Goal: Task Accomplishment & Management: Manage account settings

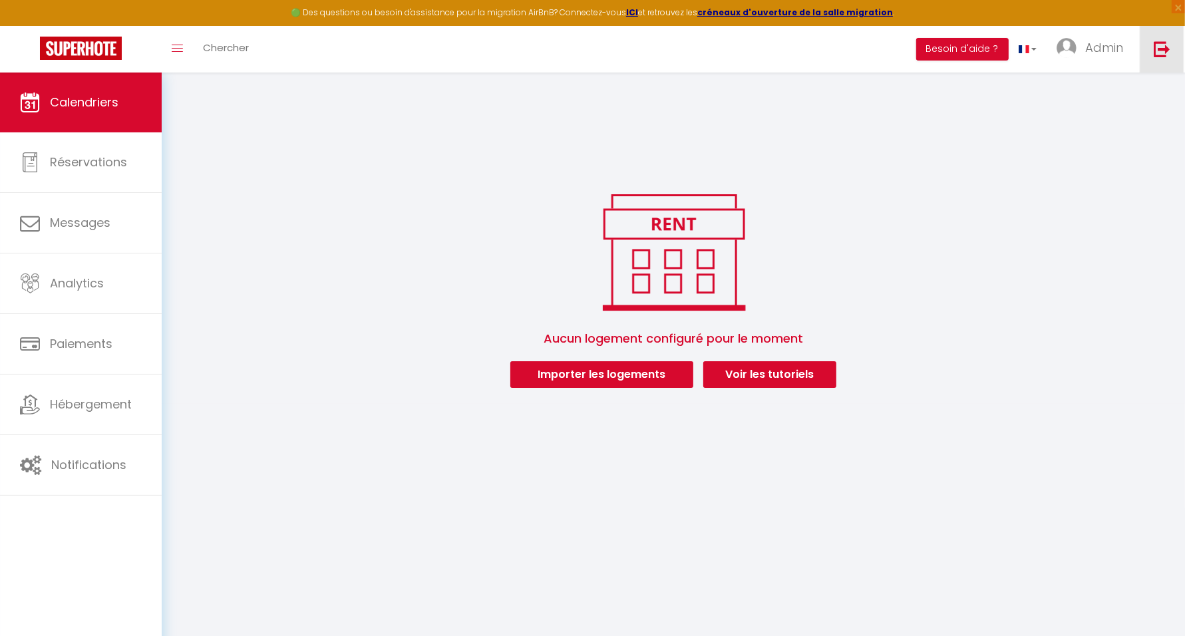
click at [1168, 50] on img at bounding box center [1161, 49] width 17 height 17
click at [1165, 55] on img at bounding box center [1161, 49] width 17 height 17
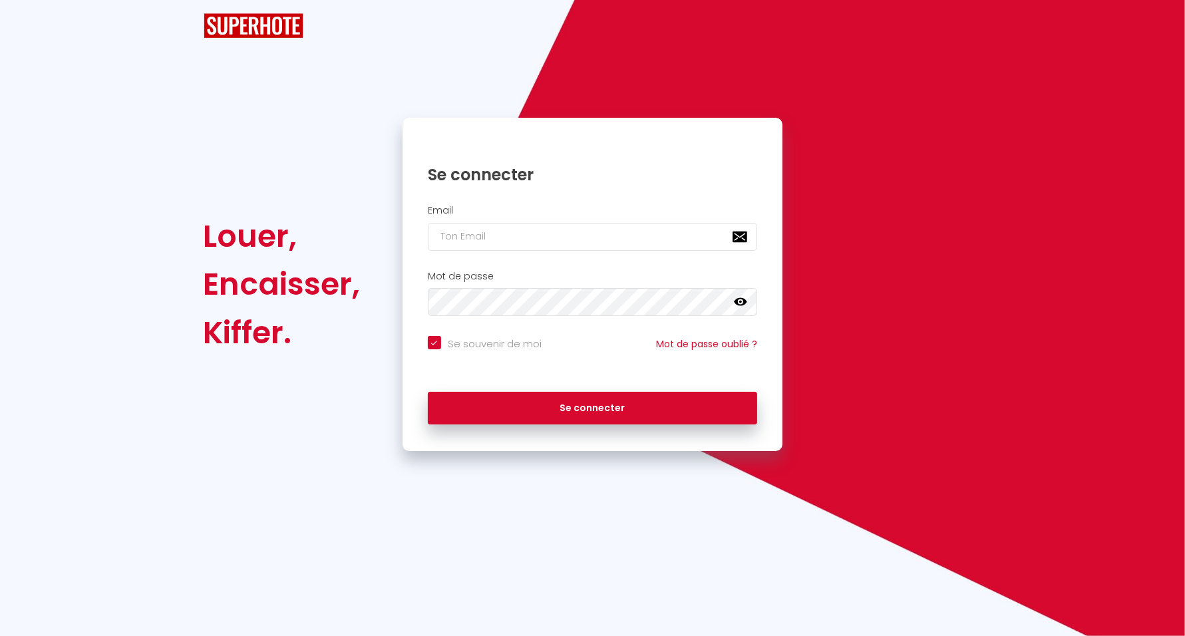
checkbox input "true"
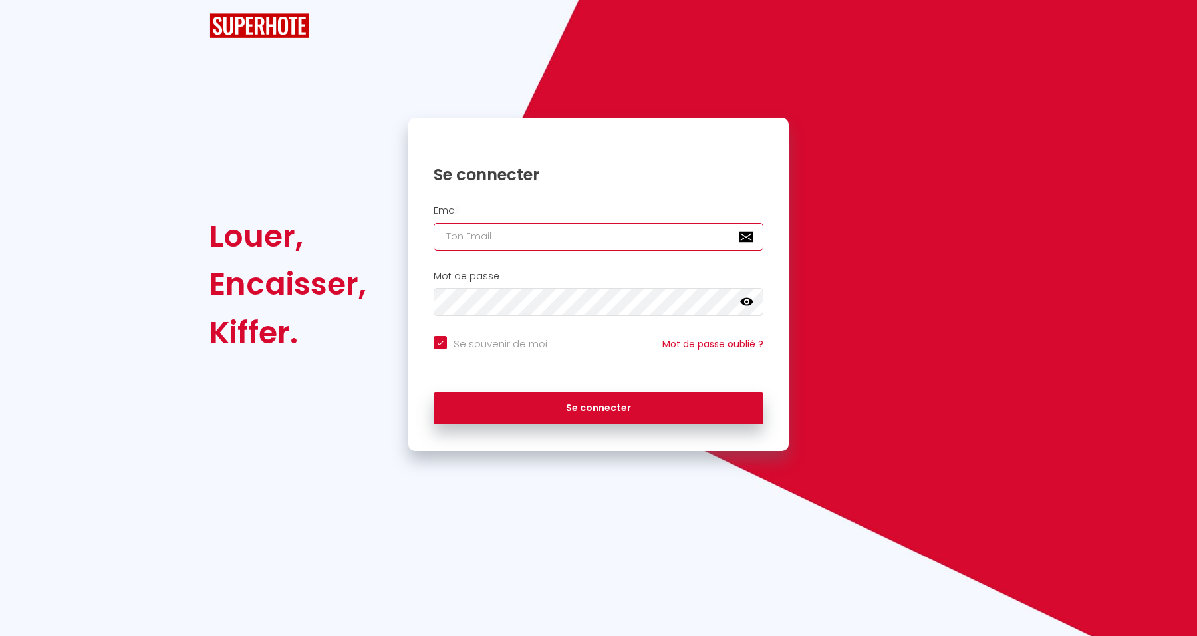
type input "[EMAIL_ADDRESS][DOMAIN_NAME]"
checkbox input "true"
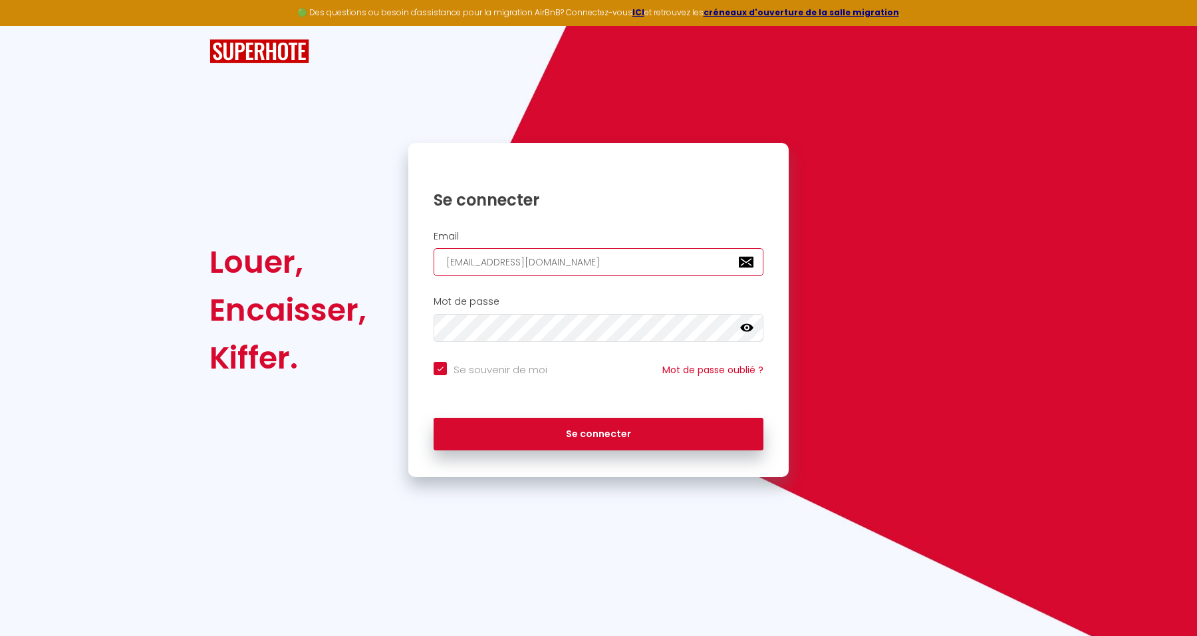
drag, startPoint x: 630, startPoint y: 252, endPoint x: 374, endPoint y: 259, distance: 255.5
click at [374, 259] on div "Louer, Encaisser, [PERSON_NAME]. Se connecter Email [EMAIL_ADDRESS][DOMAIN_NAME…" at bounding box center [599, 310] width 796 height 334
paste input "SH : [EMAIL_ADDRESS][DOMAIN_NAME]"
type input "SH : [EMAIL_ADDRESS][DOMAIN_NAME]"
checkbox input "true"
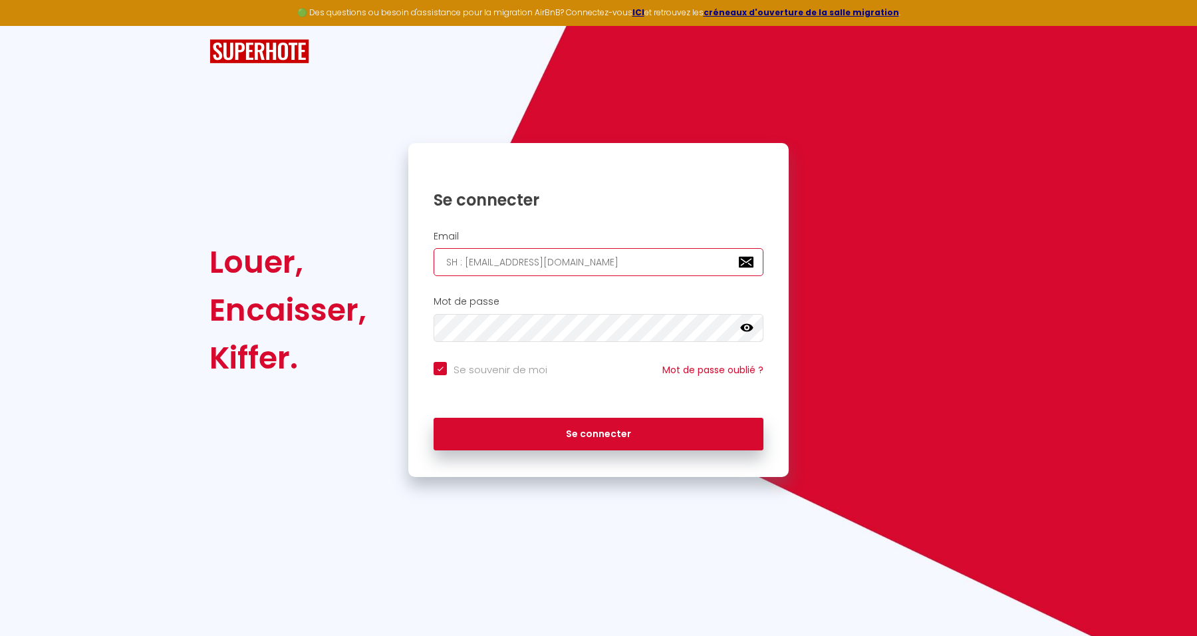
drag, startPoint x: 465, startPoint y: 265, endPoint x: 326, endPoint y: 246, distance: 140.3
click at [343, 256] on div "Louer, Encaisser, [PERSON_NAME]. Se connecter Email SH : [EMAIL_ADDRESS][DOMAIN…" at bounding box center [599, 310] width 796 height 334
type input "[EMAIL_ADDRESS][DOMAIN_NAME]"
checkbox input "true"
type input "[EMAIL_ADDRESS][DOMAIN_NAME]"
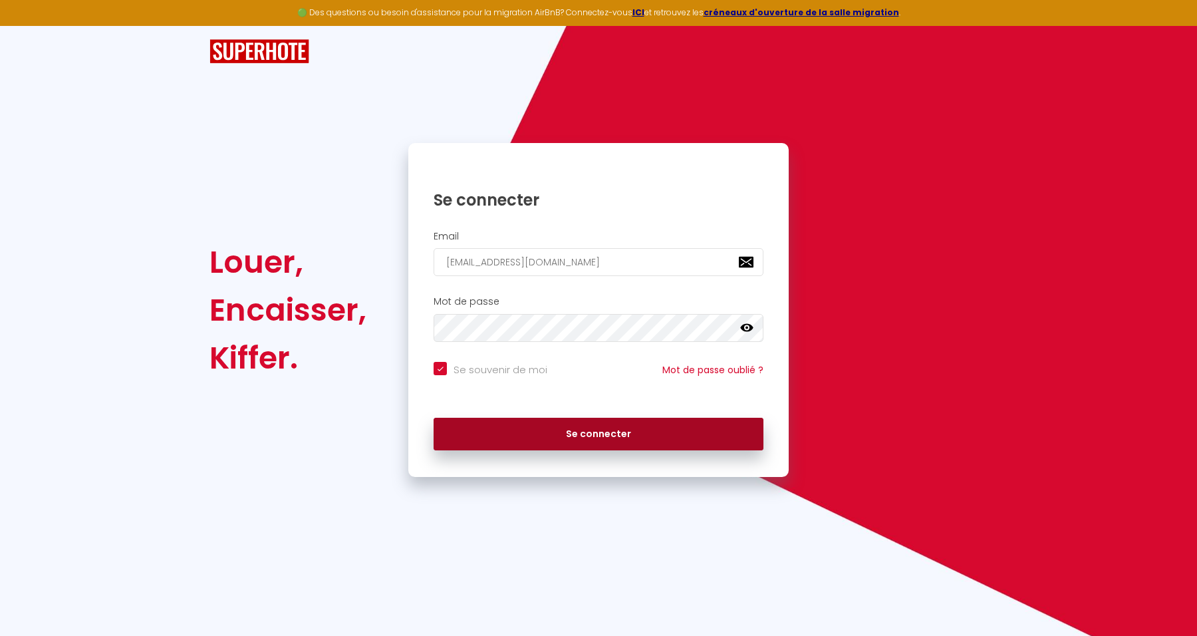
click at [669, 436] on button "Se connecter" at bounding box center [599, 434] width 330 height 33
checkbox input "true"
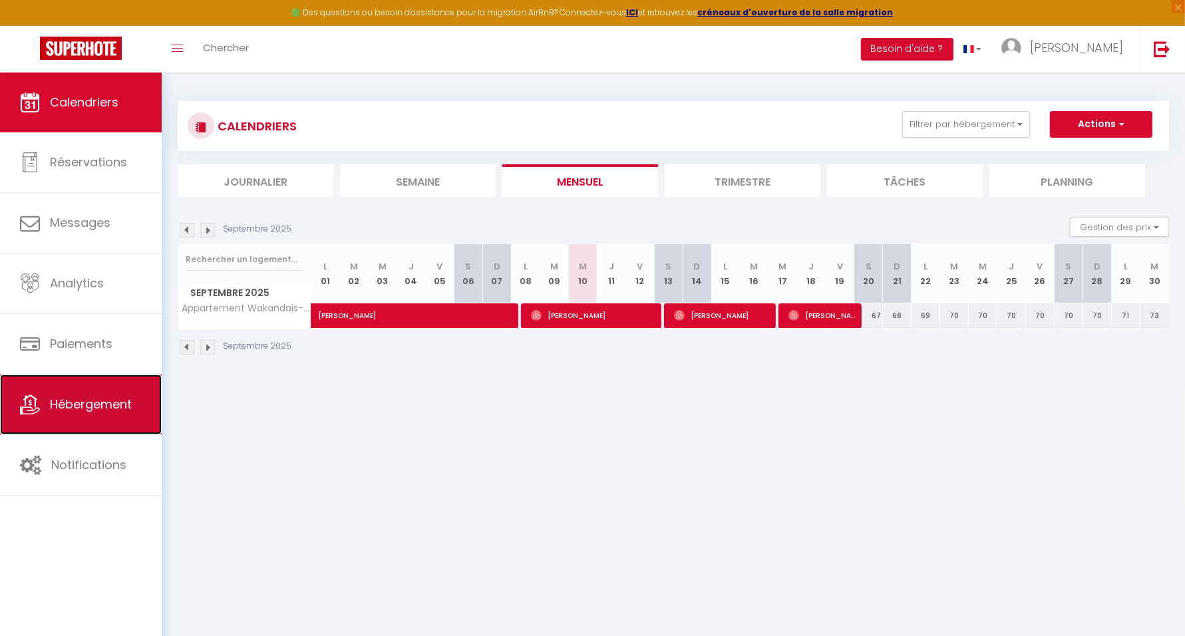
click at [115, 404] on span "Hébergement" at bounding box center [91, 404] width 82 height 17
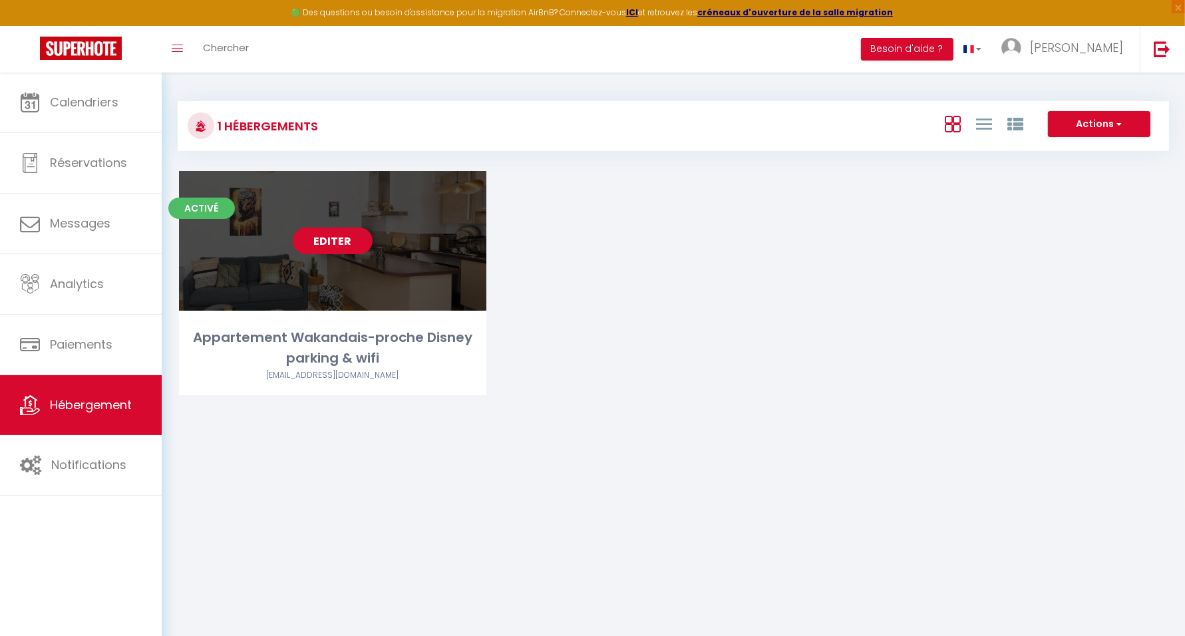
click at [333, 238] on link "Editer" at bounding box center [333, 240] width 80 height 27
select select "3"
select select "2"
select select "1"
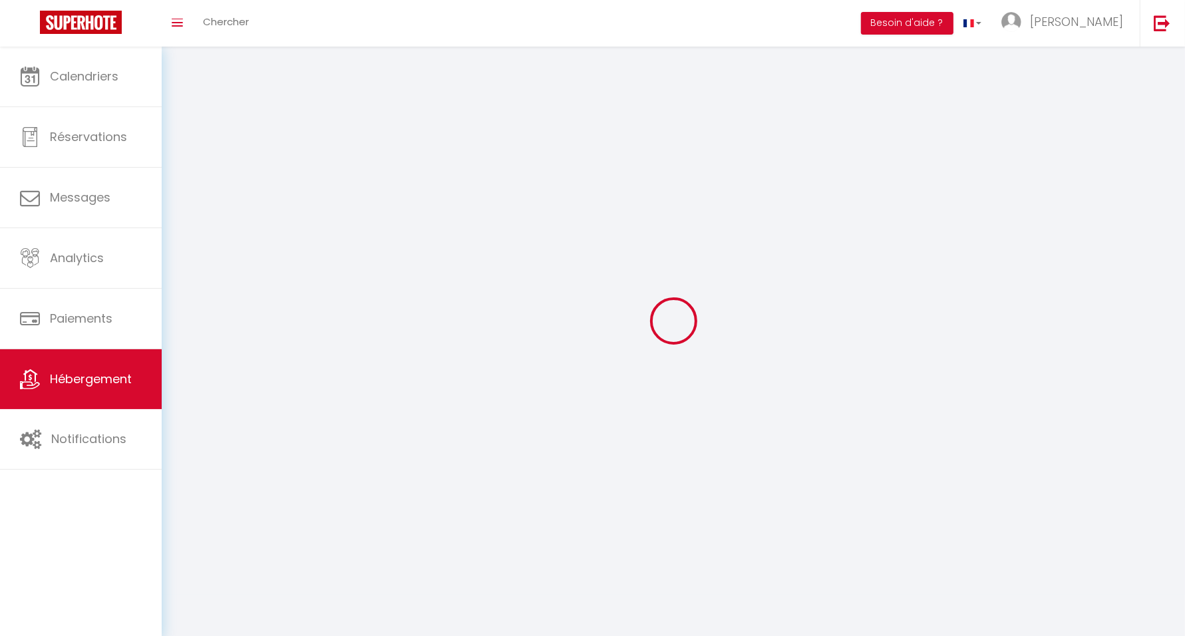
select select
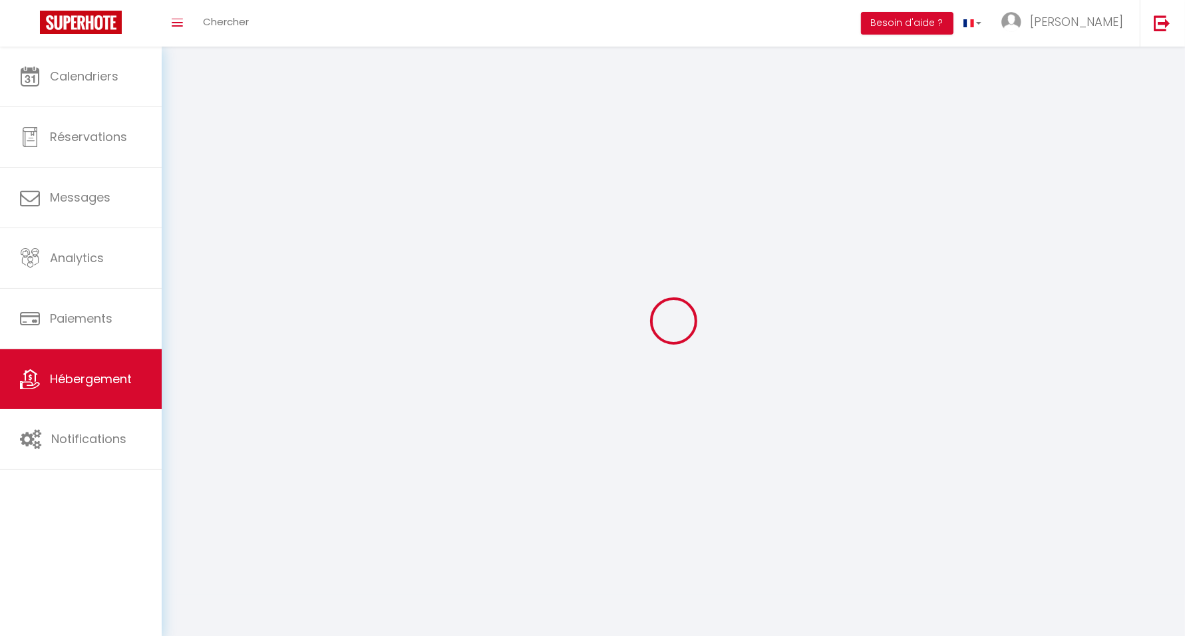
select select
checkbox input "false"
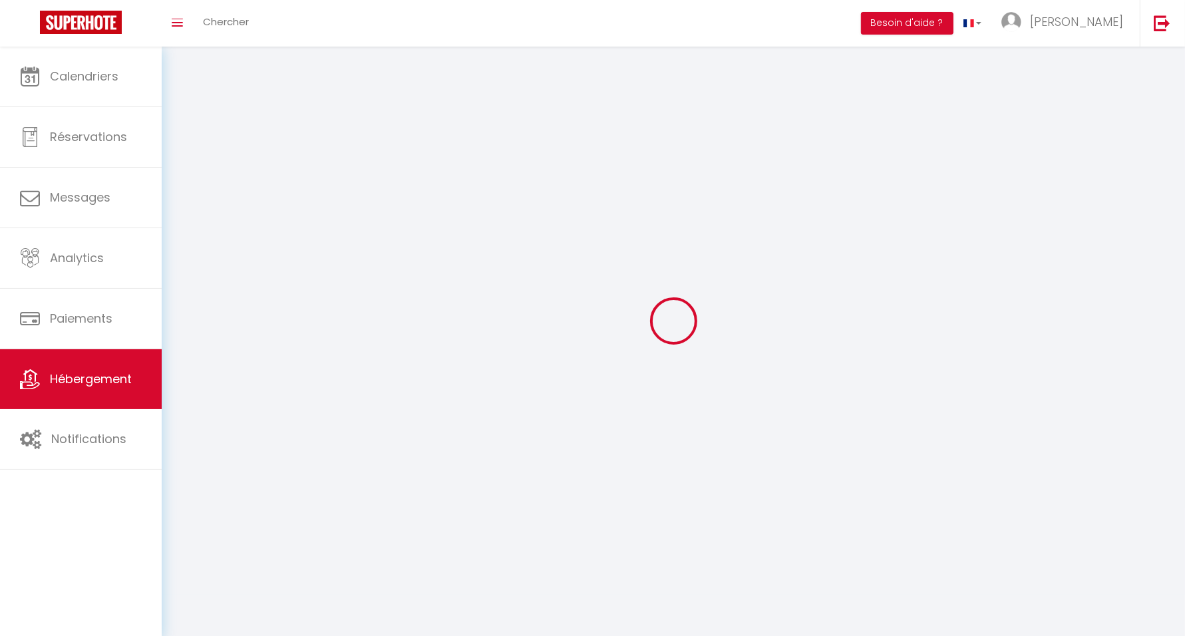
select select
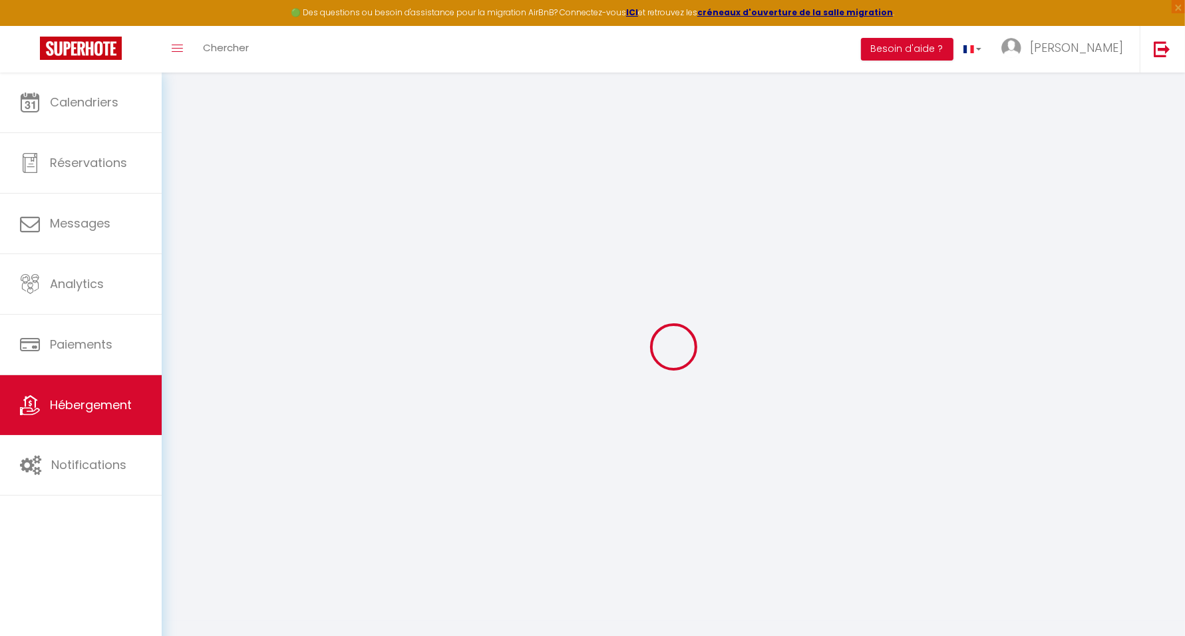
select select "18870-609349442818161802"
select select "+ 22 %"
select select "+ 40 %"
select select
checkbox input "false"
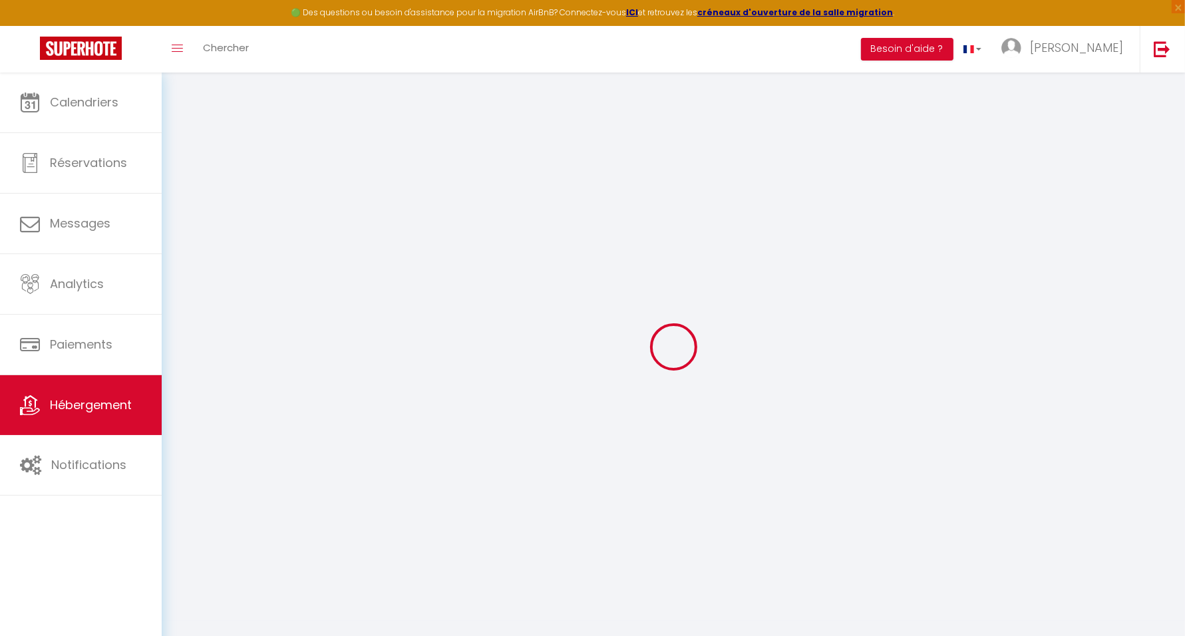
checkbox input "false"
select select "17:00"
select select "23:00"
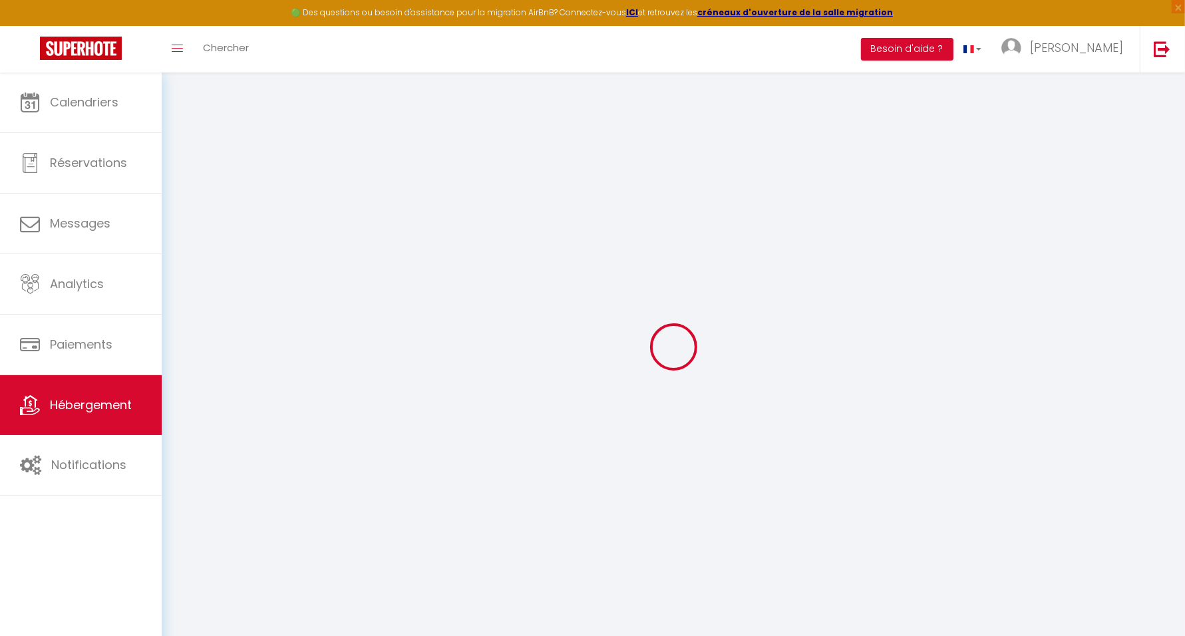
select select "11:00"
select select "30"
select select "120"
select select "365"
select select "well_reviewed_guests"
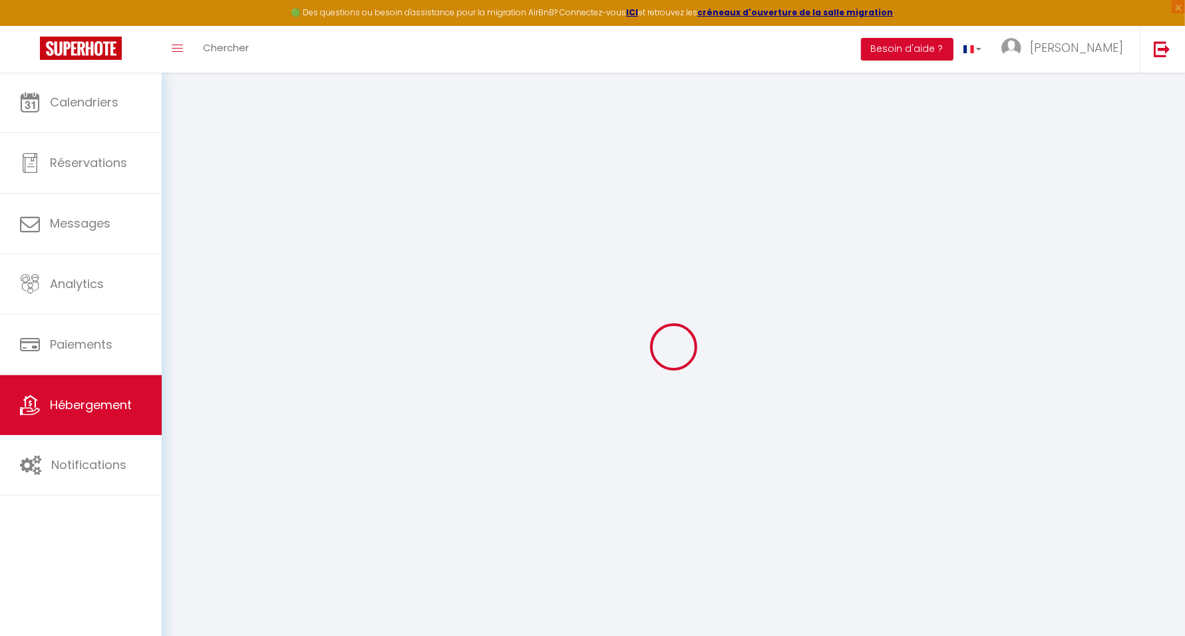
select select "EUR"
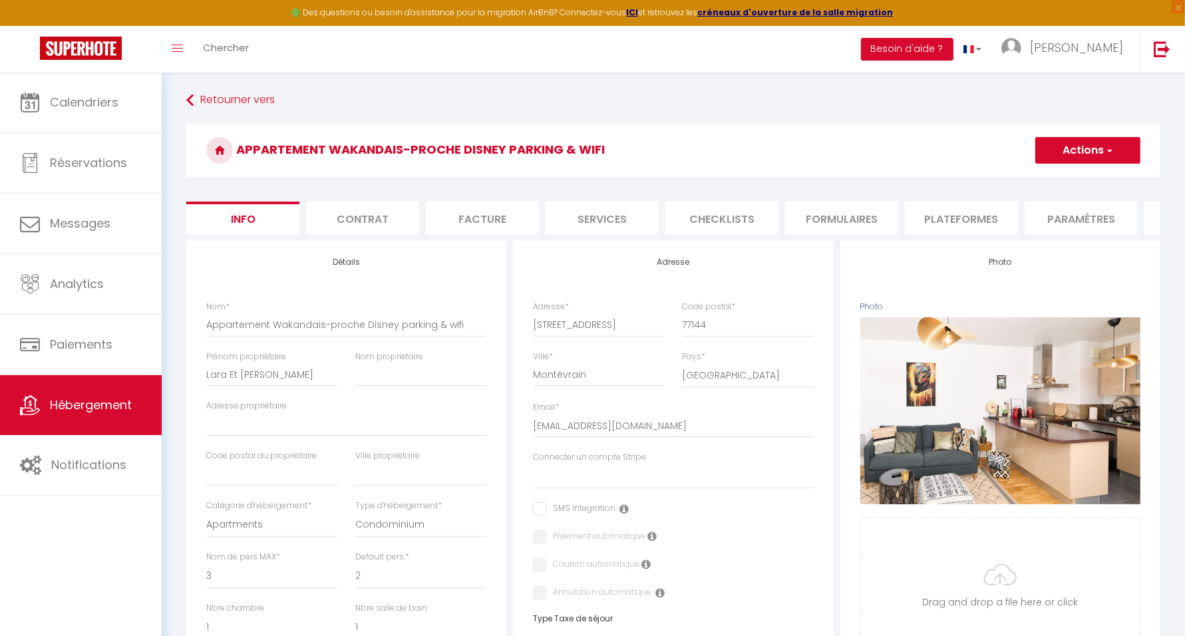
click at [957, 216] on li "Plateformes" at bounding box center [961, 218] width 113 height 33
select select
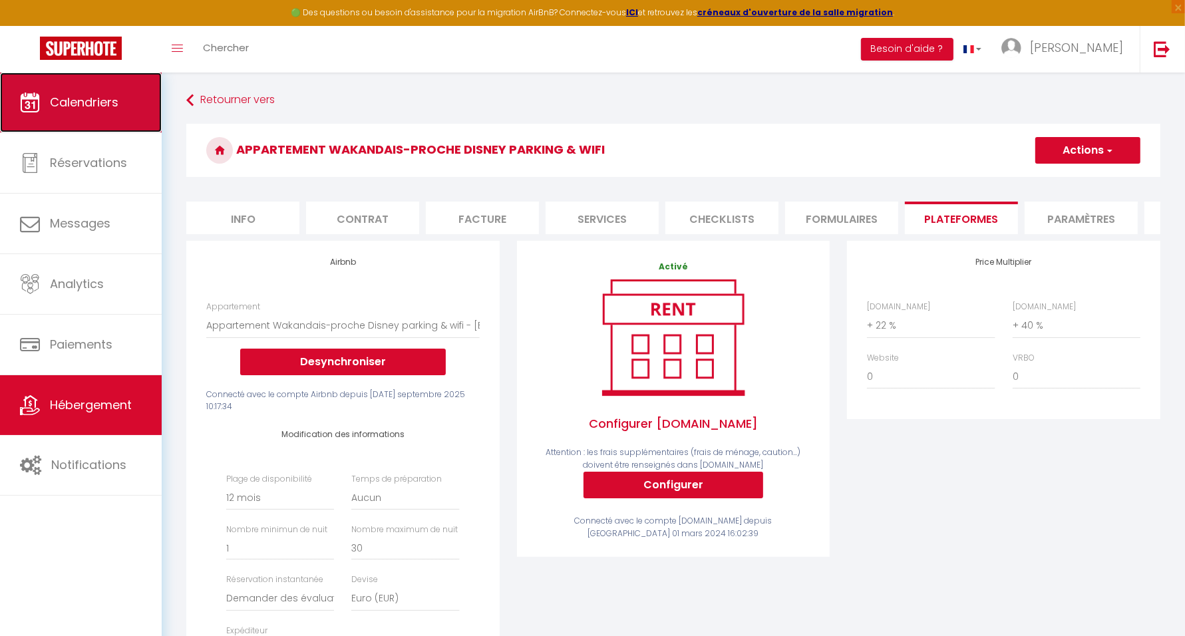
click at [114, 103] on span "Calendriers" at bounding box center [84, 102] width 69 height 17
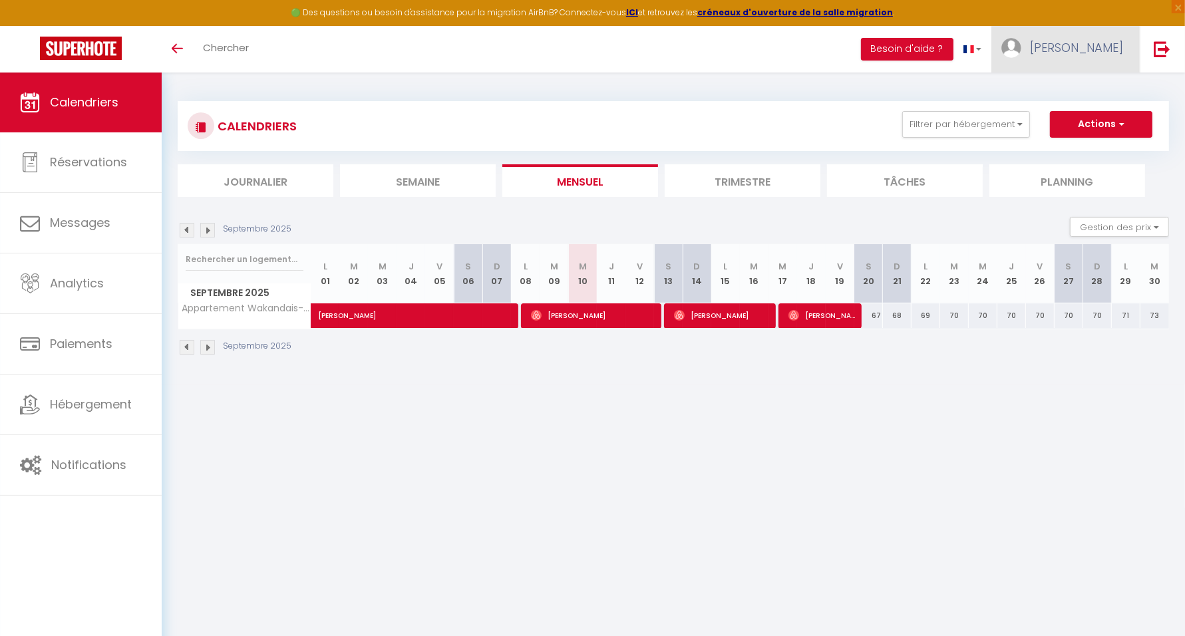
click at [1099, 51] on span "[PERSON_NAME]" at bounding box center [1076, 47] width 93 height 17
click at [1088, 89] on link "Paramètres" at bounding box center [1086, 92] width 98 height 23
select select "28"
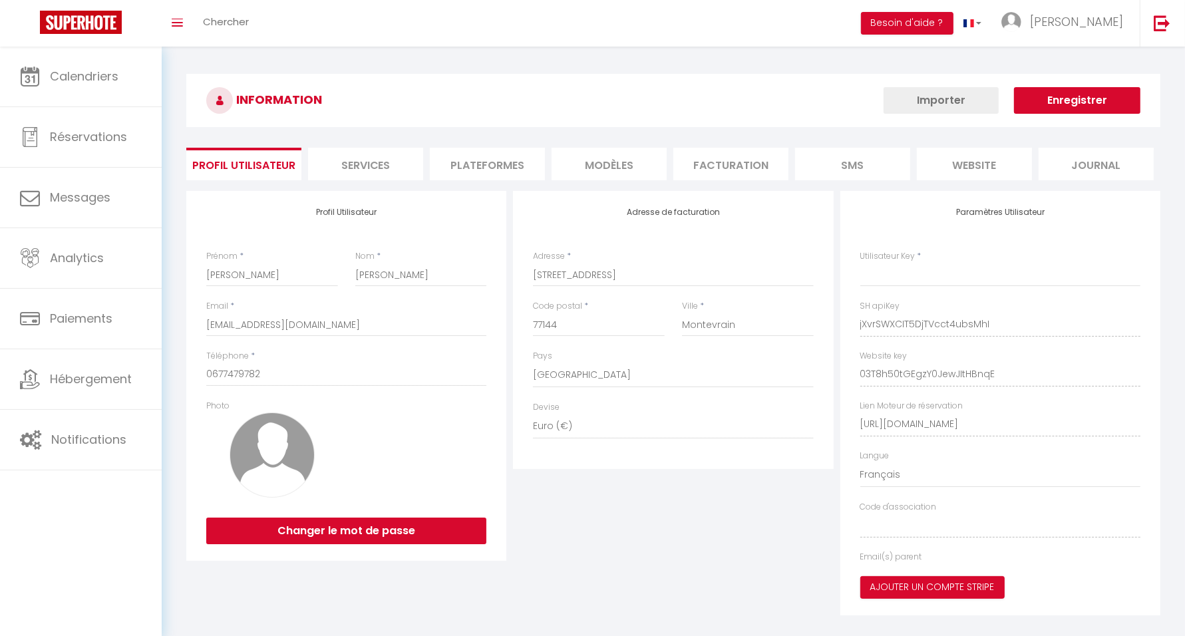
type input "jXvrSWXCIT5DjTVcct4ubsMhI"
type input "03T8h50tGEgzY0JewJItHBnqE"
type input "https://app.superhote.com/#/get-available-rentals/03T8h50tGEgzY0JewJItHBnqE"
select select "fr"
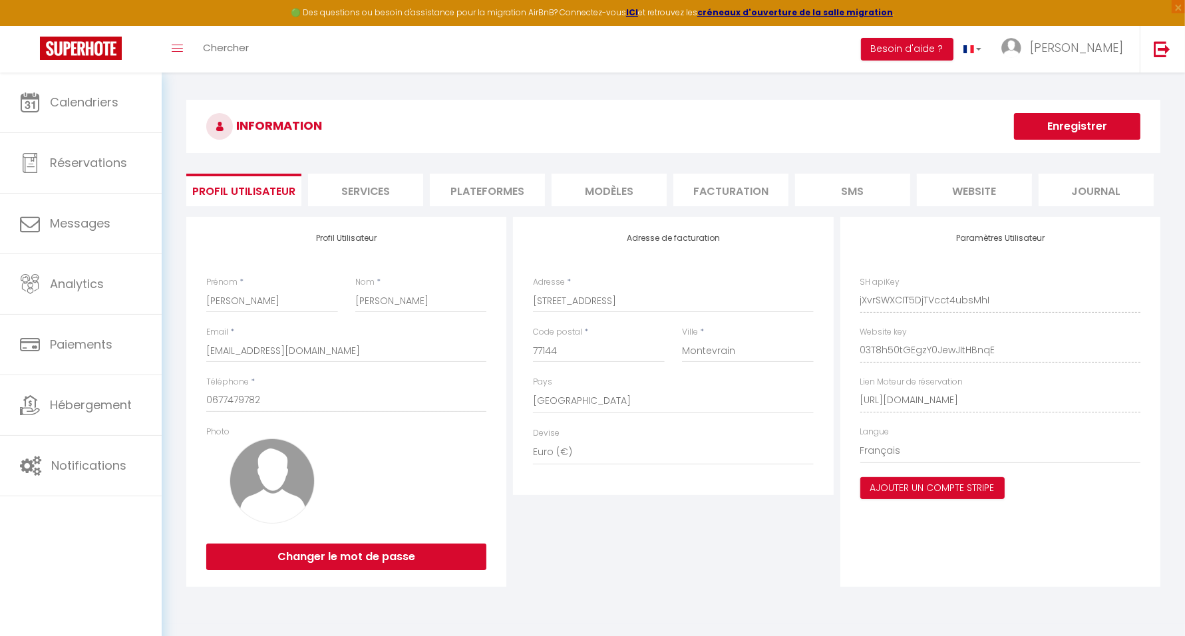
click at [489, 195] on li "Plateformes" at bounding box center [487, 190] width 115 height 33
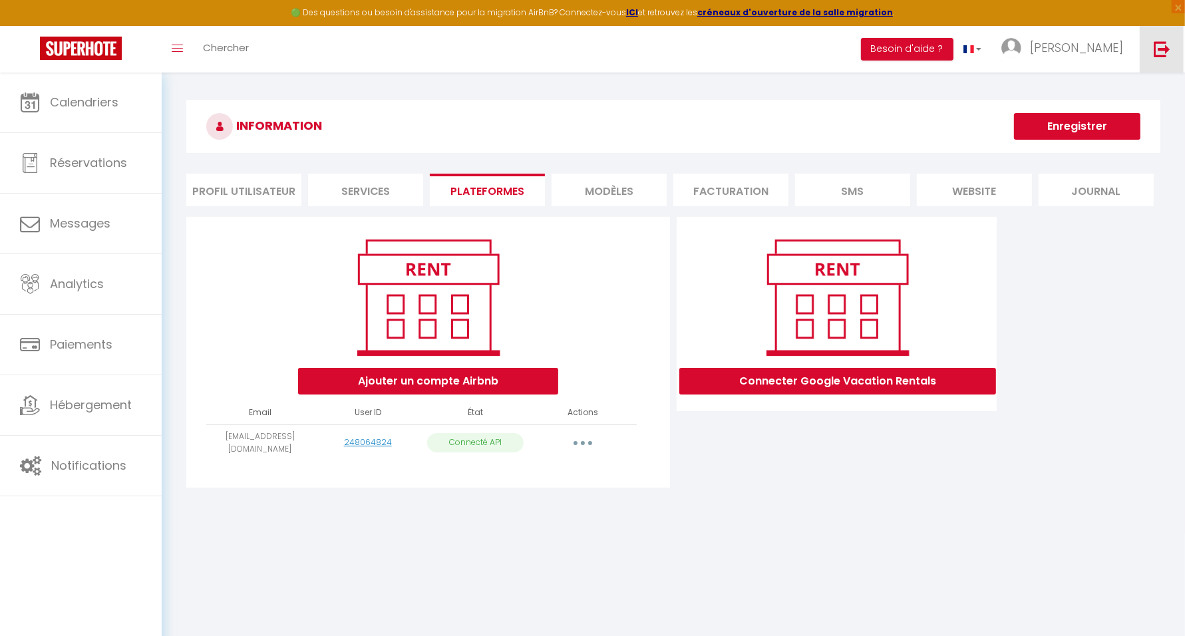
click at [1170, 44] on link at bounding box center [1161, 49] width 44 height 47
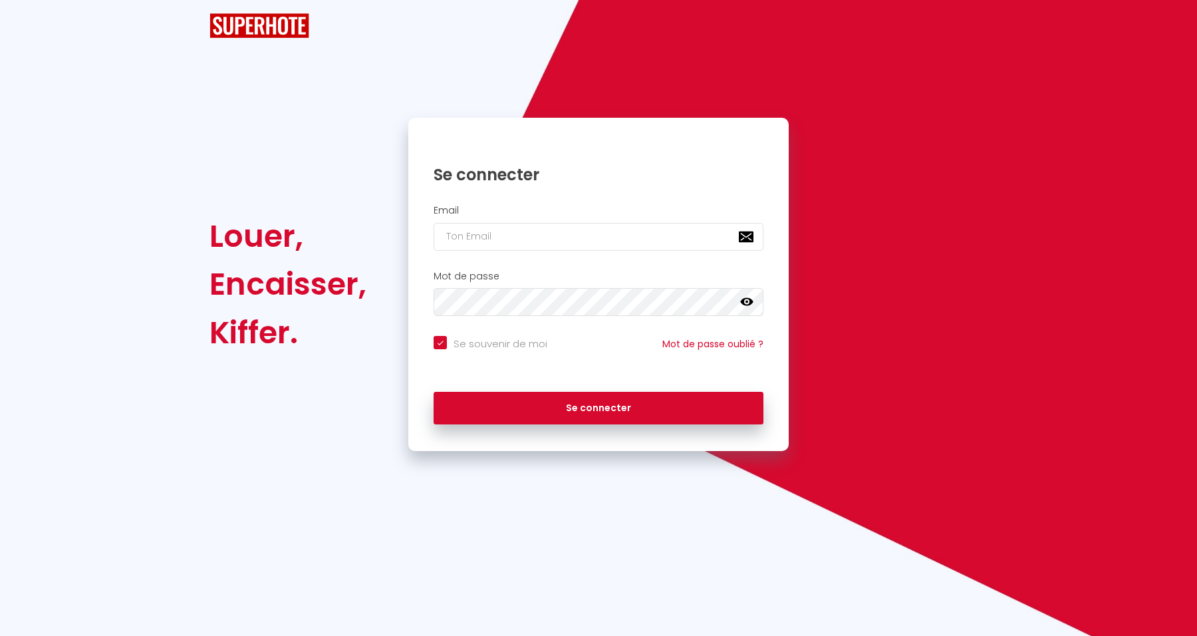
checkbox input "true"
type input "[EMAIL_ADDRESS][DOMAIN_NAME]"
checkbox input "true"
